Goal: Task Accomplishment & Management: Use online tool/utility

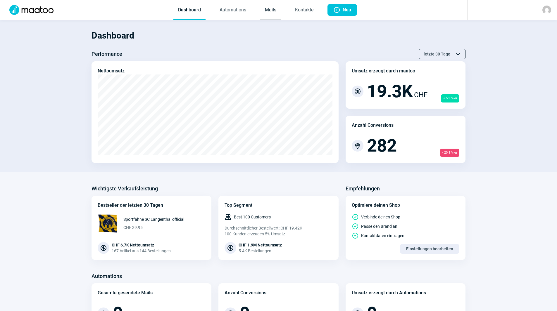
click at [276, 12] on link "Mails" at bounding box center [270, 10] width 21 height 19
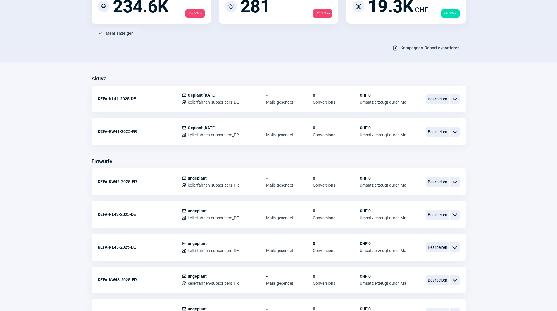
scroll to position [88, 0]
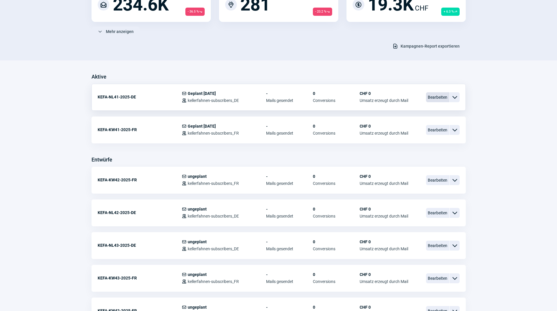
click at [439, 99] on span "Bearbeiten" at bounding box center [437, 97] width 23 height 10
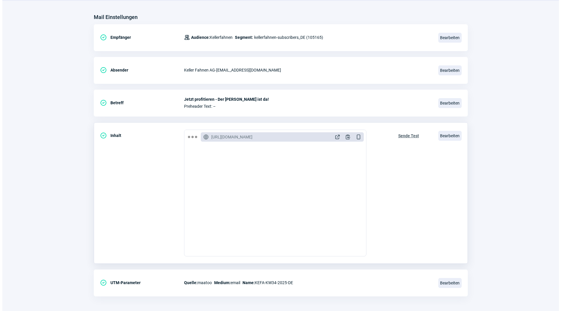
scroll to position [68, 0]
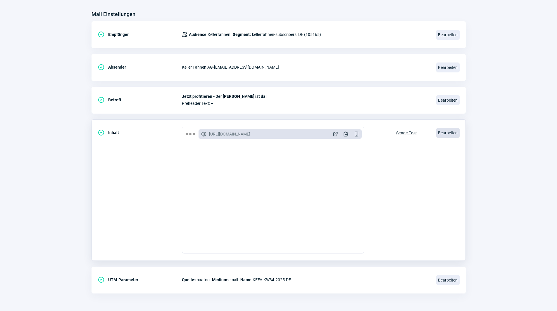
click at [454, 134] on span "Bearbeiten" at bounding box center [447, 133] width 23 height 10
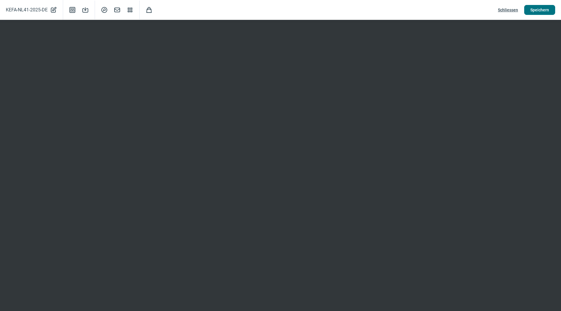
click at [538, 12] on span "Speichern" at bounding box center [540, 9] width 19 height 9
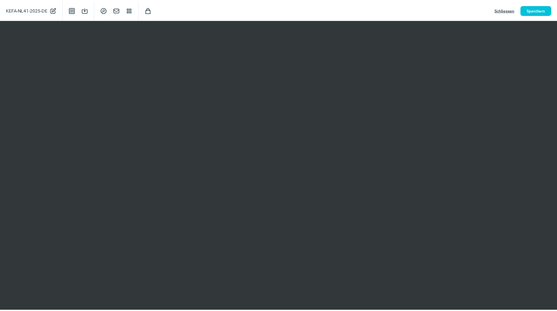
scroll to position [0, 0]
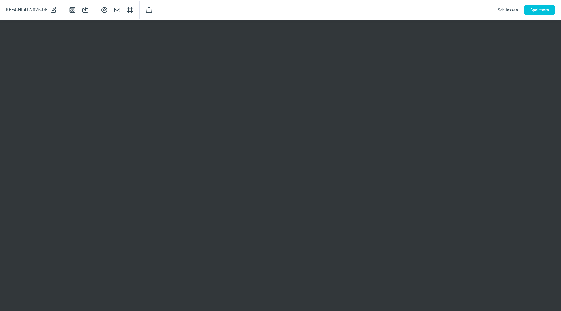
click at [506, 6] on span "Schliessen" at bounding box center [508, 9] width 20 height 9
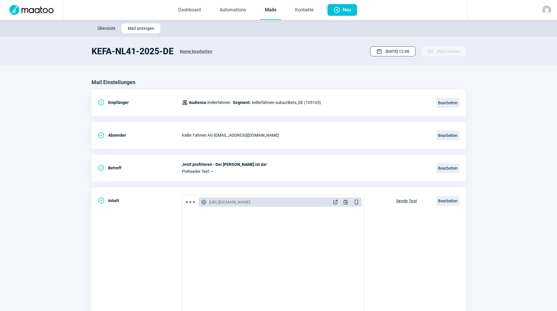
click at [405, 54] on span "[DATE] 12:00" at bounding box center [398, 51] width 24 height 9
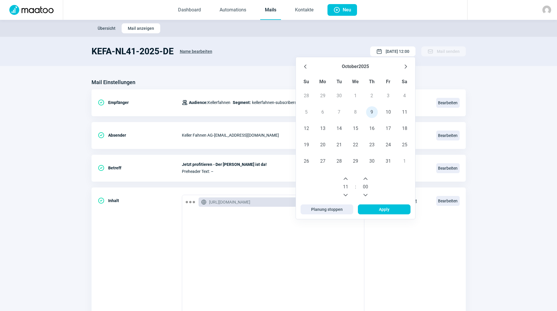
click at [345, 194] on icon "Previous Hour" at bounding box center [345, 195] width 5 height 5
click at [377, 207] on span "Apply" at bounding box center [384, 209] width 40 height 9
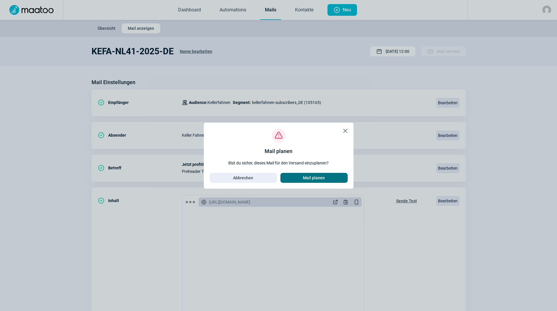
click at [326, 180] on span "Mail planen" at bounding box center [314, 177] width 55 height 9
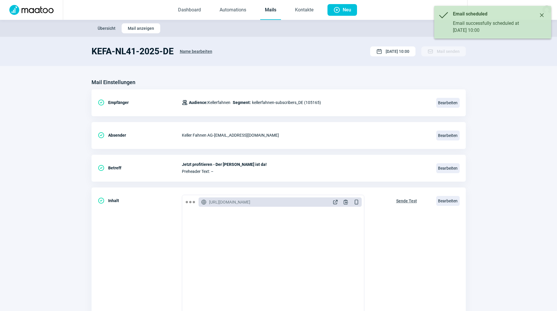
click at [541, 13] on button "Close" at bounding box center [541, 15] width 9 height 9
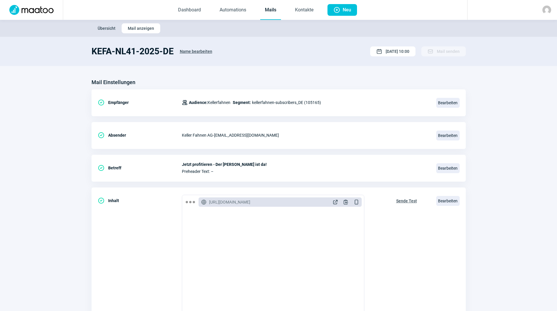
click at [268, 12] on link "Mails" at bounding box center [270, 10] width 21 height 19
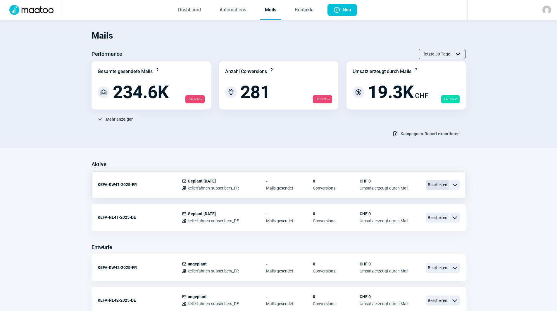
click at [439, 185] on span "Bearbeiten" at bounding box center [437, 185] width 23 height 10
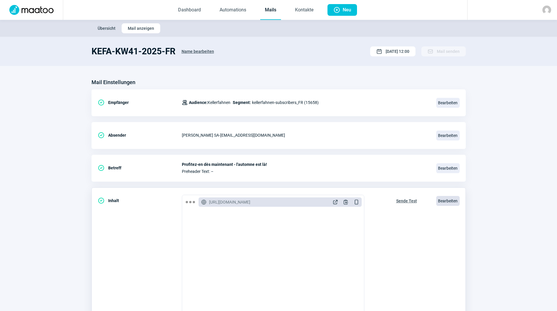
click at [444, 199] on span "Bearbeiten" at bounding box center [447, 201] width 23 height 10
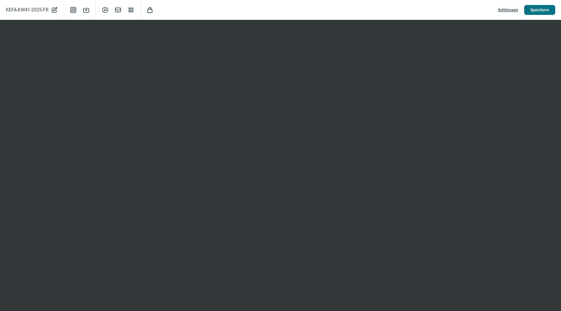
click at [538, 10] on span "Speichern" at bounding box center [540, 9] width 19 height 9
click at [508, 10] on span "Schliessen" at bounding box center [508, 9] width 20 height 9
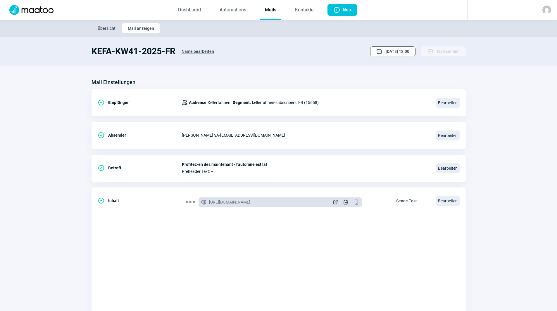
click at [386, 53] on span "[DATE] 12:00" at bounding box center [398, 51] width 24 height 9
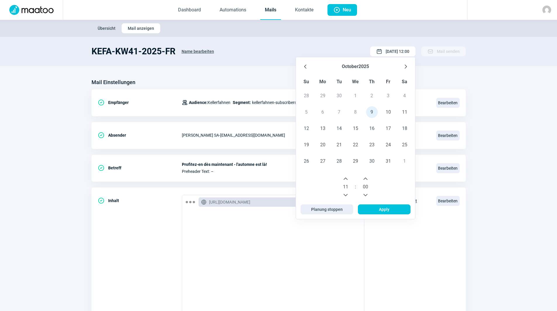
click at [349, 196] on button "Previous Hour" at bounding box center [345, 195] width 9 height 9
click at [379, 211] on span "Apply" at bounding box center [384, 209] width 40 height 9
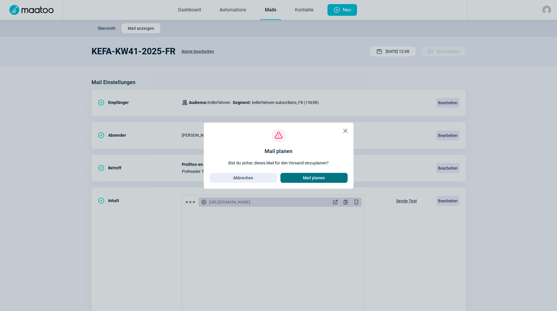
click at [323, 179] on span "Mail planen" at bounding box center [314, 177] width 22 height 9
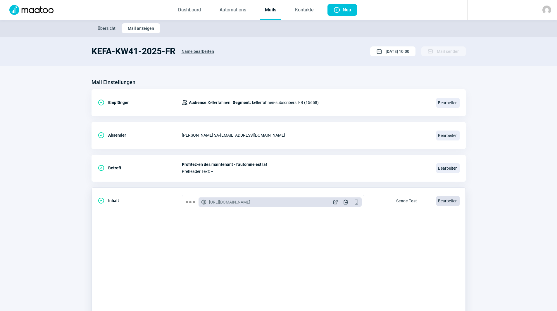
click at [449, 201] on span "Bearbeiten" at bounding box center [447, 201] width 23 height 10
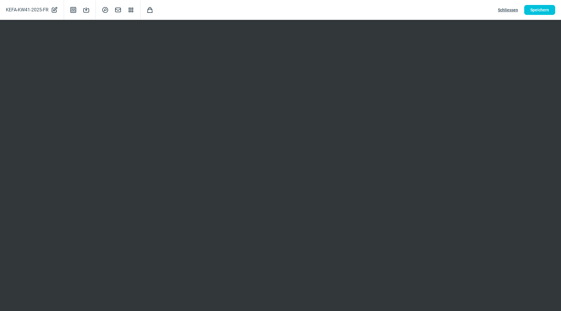
click at [511, 10] on span "Schliessen" at bounding box center [508, 9] width 20 height 9
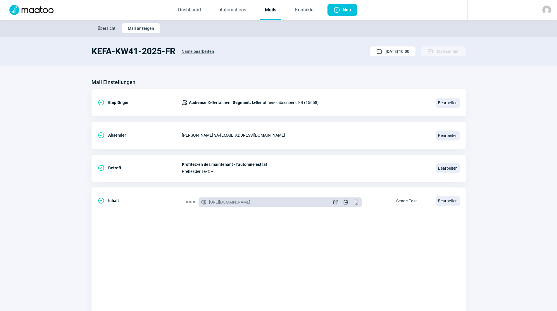
click at [262, 11] on link "Mails" at bounding box center [270, 10] width 21 height 19
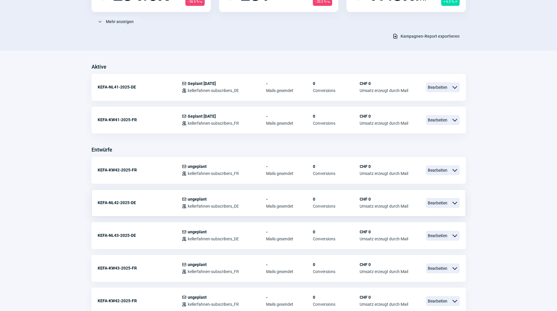
scroll to position [117, 0]
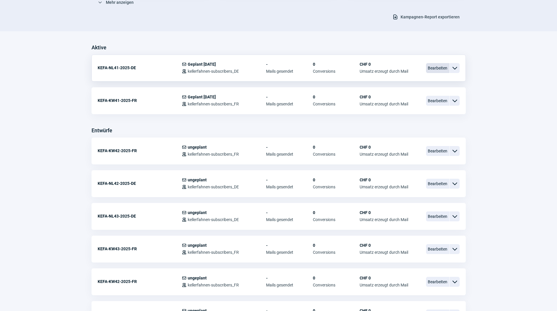
click at [435, 69] on span "Bearbeiten" at bounding box center [437, 68] width 23 height 10
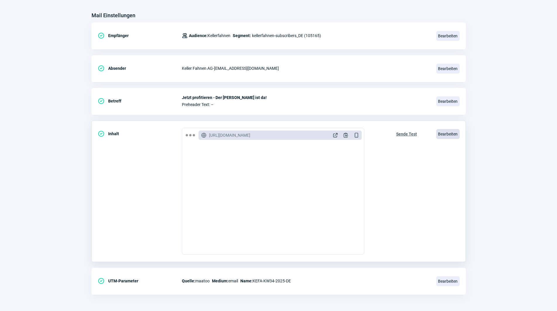
scroll to position [68, 0]
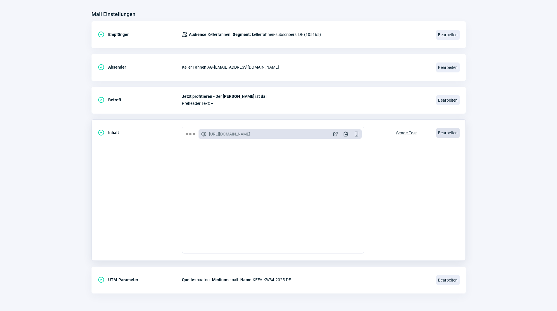
click at [444, 130] on span "Bearbeiten" at bounding box center [447, 133] width 23 height 10
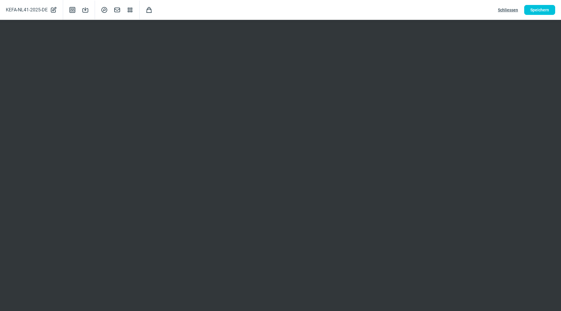
click at [505, 8] on span "Schliessen" at bounding box center [508, 9] width 20 height 9
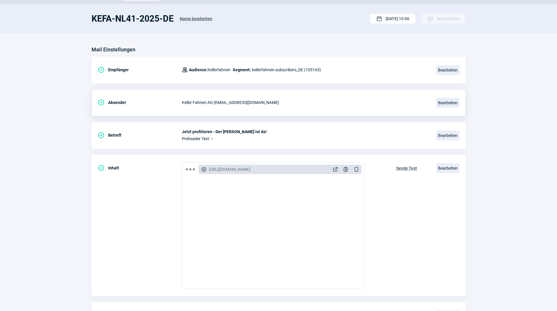
scroll to position [0, 0]
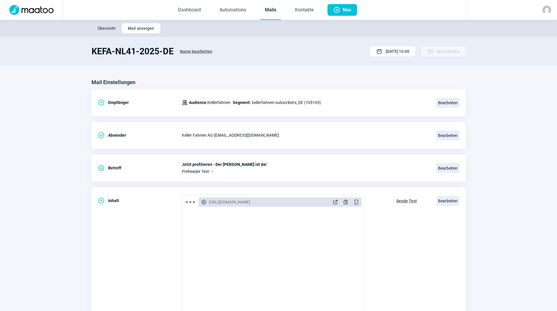
click at [266, 10] on link "Mails" at bounding box center [270, 10] width 21 height 19
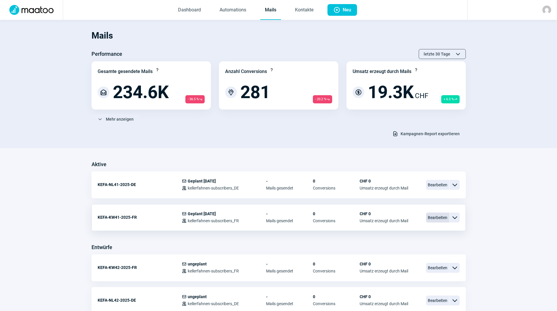
click at [433, 217] on span "Bearbeiten" at bounding box center [437, 218] width 23 height 10
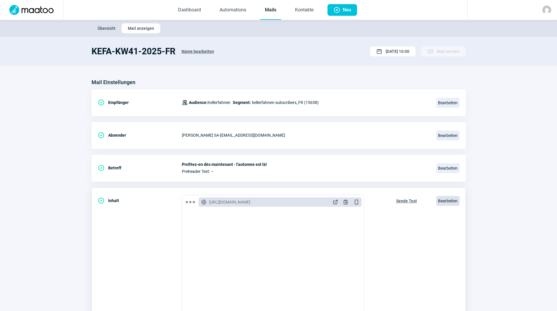
click at [450, 201] on span "Bearbeiten" at bounding box center [447, 201] width 23 height 10
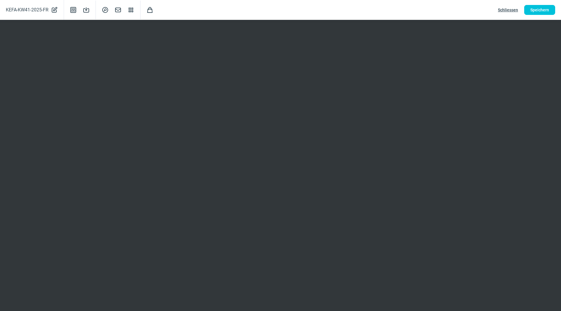
click at [515, 10] on span "Schliessen" at bounding box center [508, 9] width 20 height 9
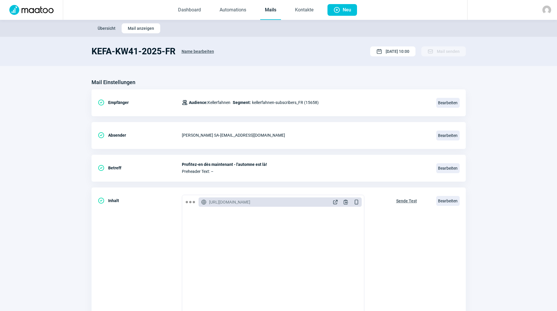
click at [268, 10] on link "Mails" at bounding box center [270, 10] width 21 height 19
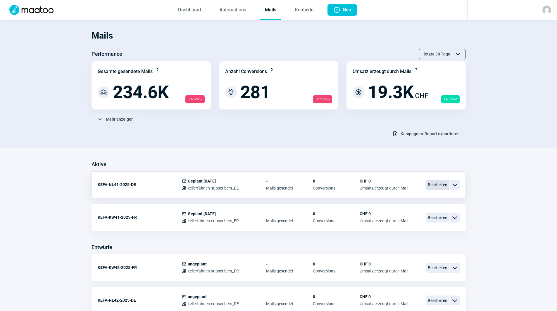
click at [432, 183] on span "Bearbeiten" at bounding box center [437, 185] width 23 height 10
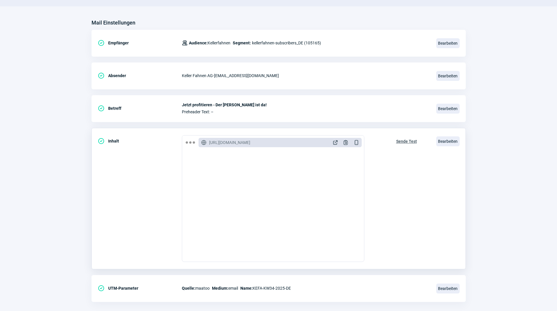
scroll to position [68, 0]
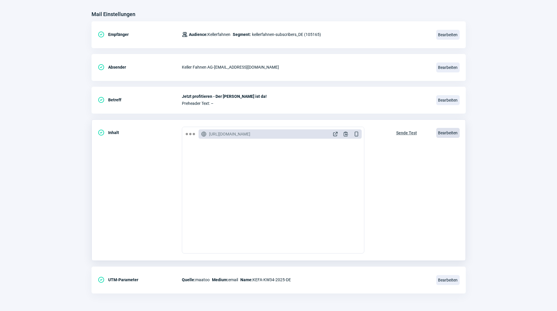
click at [452, 134] on span "Bearbeiten" at bounding box center [447, 133] width 23 height 10
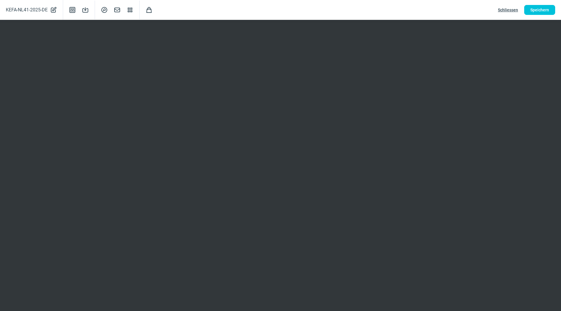
click at [511, 10] on span "Schliessen" at bounding box center [508, 9] width 20 height 9
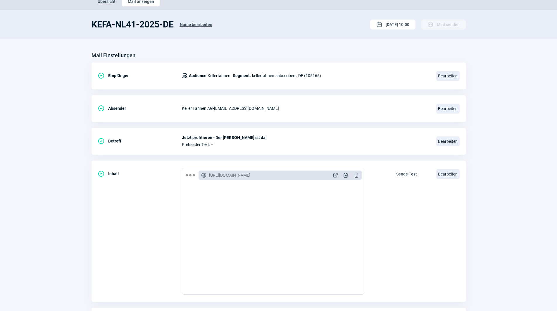
scroll to position [0, 0]
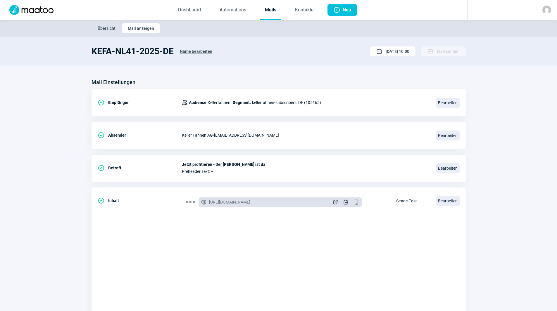
click at [273, 10] on link "Mails" at bounding box center [270, 10] width 21 height 19
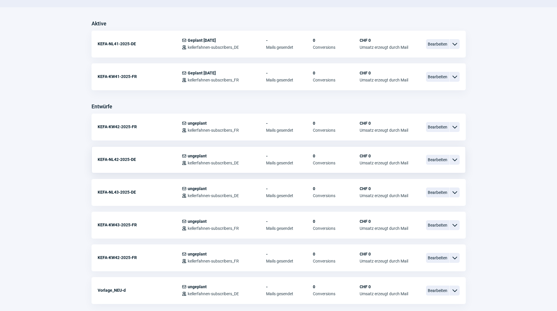
scroll to position [146, 0]
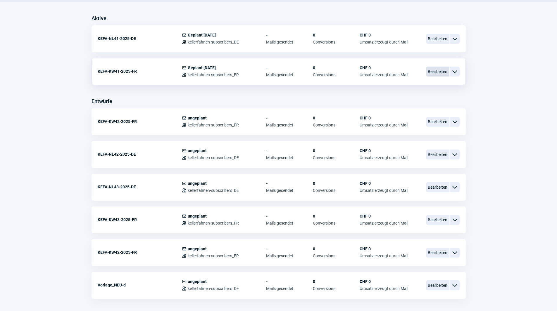
click at [435, 72] on span "Bearbeiten" at bounding box center [437, 72] width 23 height 10
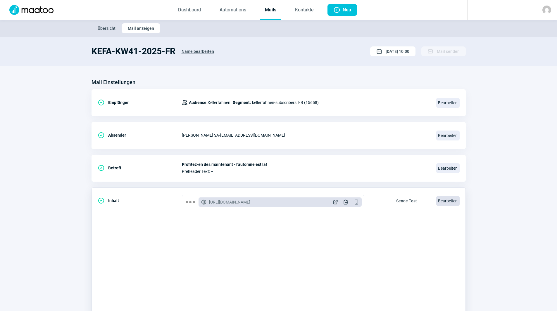
click at [442, 201] on span "Bearbeiten" at bounding box center [447, 201] width 23 height 10
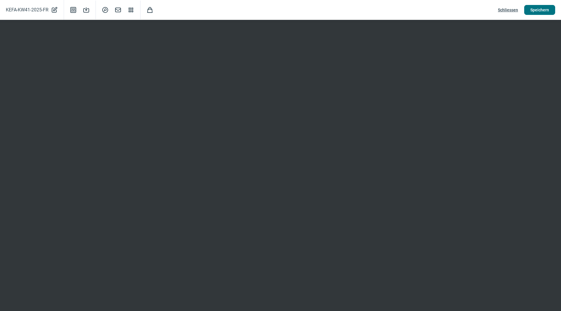
click at [549, 7] on button "Speichern" at bounding box center [540, 10] width 31 height 10
click at [508, 11] on span "Schliessen" at bounding box center [508, 9] width 20 height 9
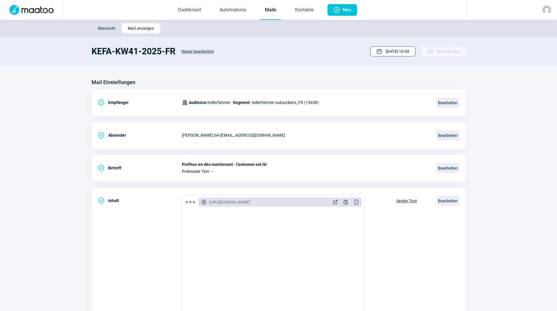
click at [406, 52] on span "[DATE] 10:00" at bounding box center [398, 51] width 24 height 9
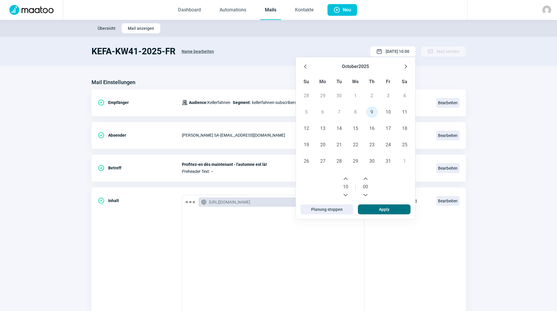
click at [383, 208] on span "Apply" at bounding box center [384, 209] width 11 height 9
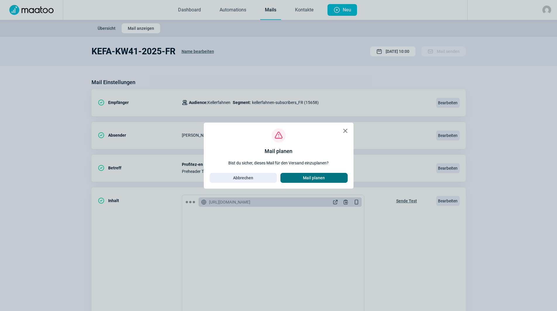
click at [329, 180] on span "Mail planen" at bounding box center [314, 177] width 55 height 9
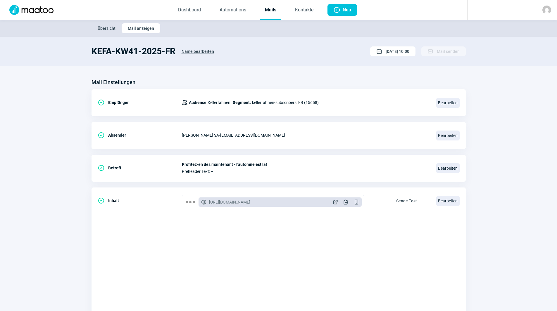
click at [261, 10] on link "Mails" at bounding box center [270, 10] width 21 height 19
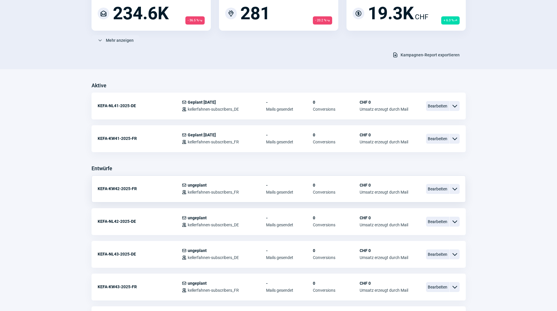
scroll to position [117, 0]
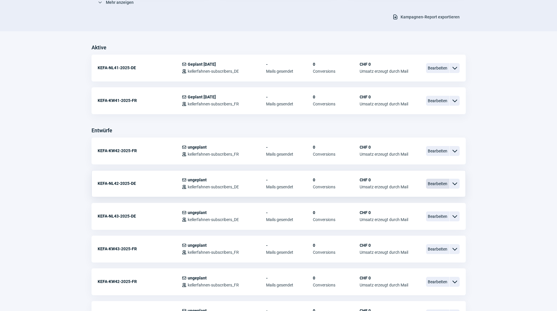
click at [434, 183] on span "Bearbeiten" at bounding box center [437, 184] width 23 height 10
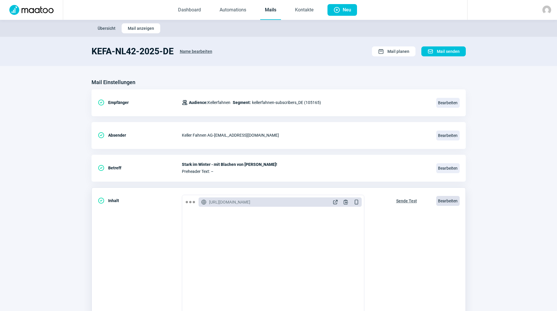
click at [449, 199] on span "Bearbeiten" at bounding box center [447, 201] width 23 height 10
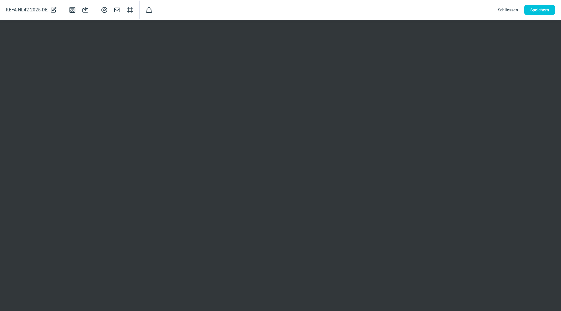
click at [509, 9] on span "Schliessen" at bounding box center [508, 9] width 20 height 9
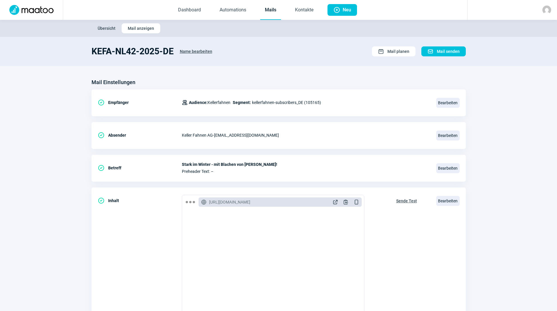
click at [273, 11] on link "Mails" at bounding box center [270, 10] width 21 height 19
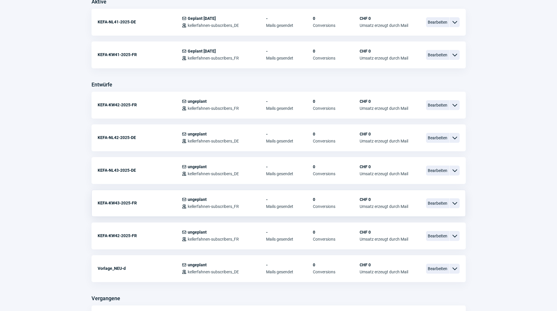
scroll to position [175, 0]
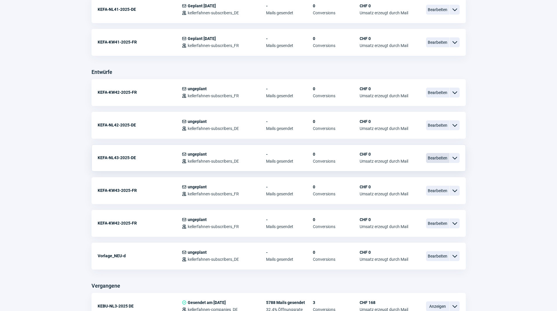
click at [441, 155] on span "Bearbeiten" at bounding box center [437, 158] width 23 height 10
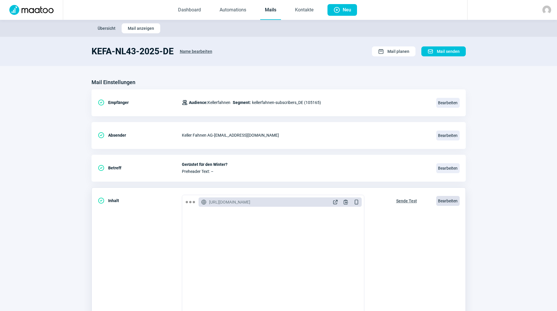
click at [439, 198] on span "Bearbeiten" at bounding box center [447, 201] width 23 height 10
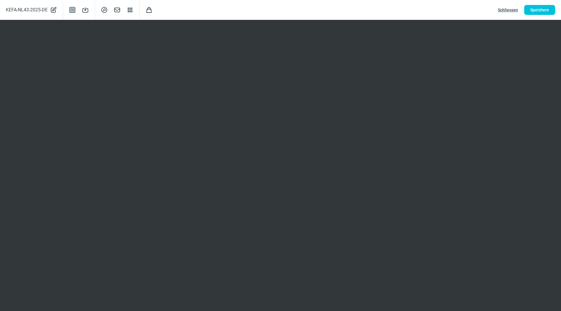
click at [507, 7] on span "Schliessen" at bounding box center [508, 9] width 20 height 9
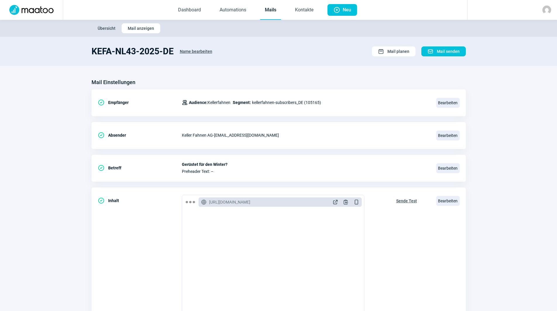
click at [274, 9] on link "Mails" at bounding box center [270, 10] width 21 height 19
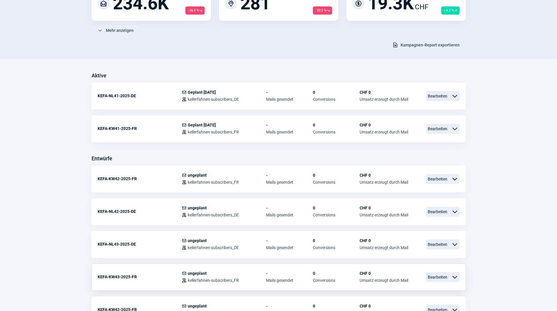
scroll to position [175, 0]
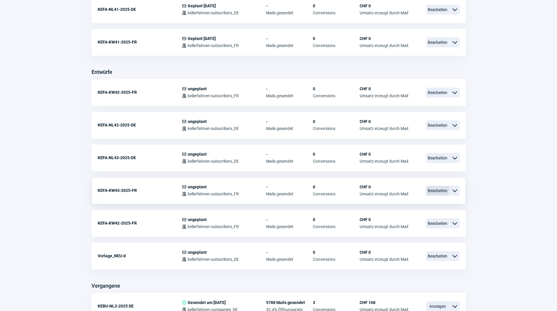
click at [431, 189] on span "Bearbeiten" at bounding box center [437, 191] width 23 height 10
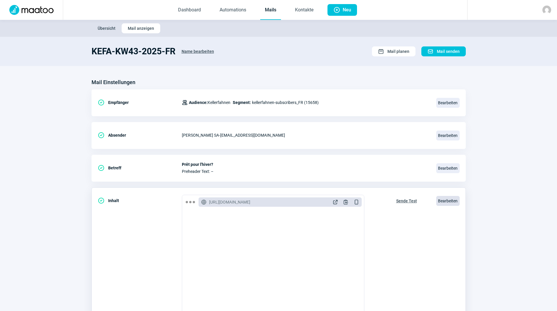
click at [444, 200] on span "Bearbeiten" at bounding box center [447, 201] width 23 height 10
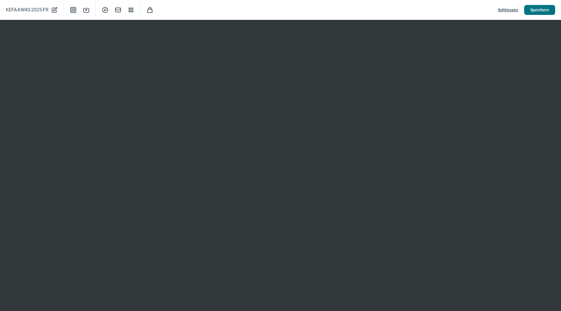
click at [537, 7] on span "Speichern" at bounding box center [540, 9] width 19 height 9
click at [507, 9] on span "Schliessen" at bounding box center [508, 9] width 20 height 9
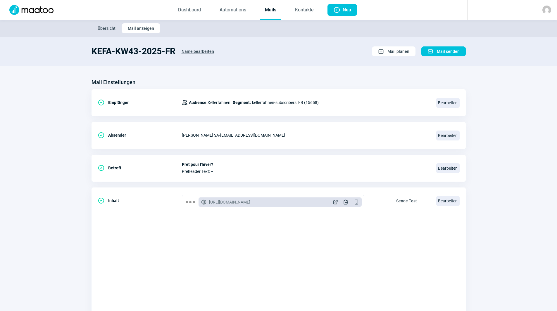
click at [274, 10] on link "Mails" at bounding box center [270, 10] width 21 height 19
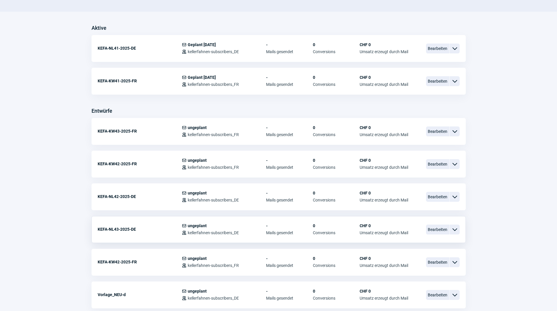
scroll to position [146, 0]
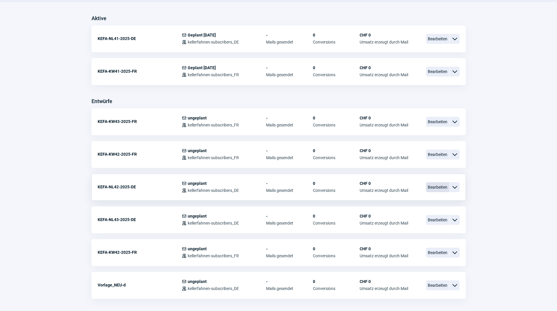
click at [440, 188] on span "Bearbeiten" at bounding box center [437, 187] width 23 height 10
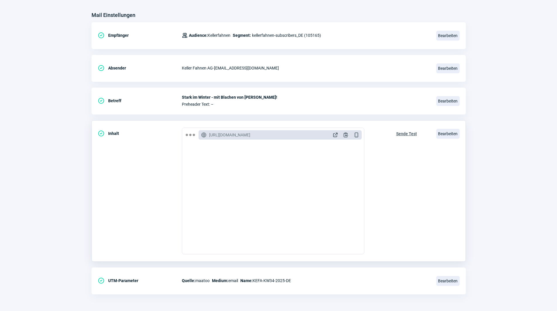
scroll to position [68, 0]
click at [449, 133] on span "Bearbeiten" at bounding box center [447, 133] width 23 height 10
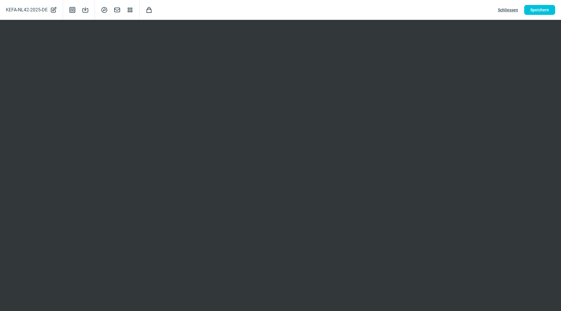
click at [511, 9] on span "Schliessen" at bounding box center [508, 9] width 20 height 9
